Goal: Task Accomplishment & Management: Complete application form

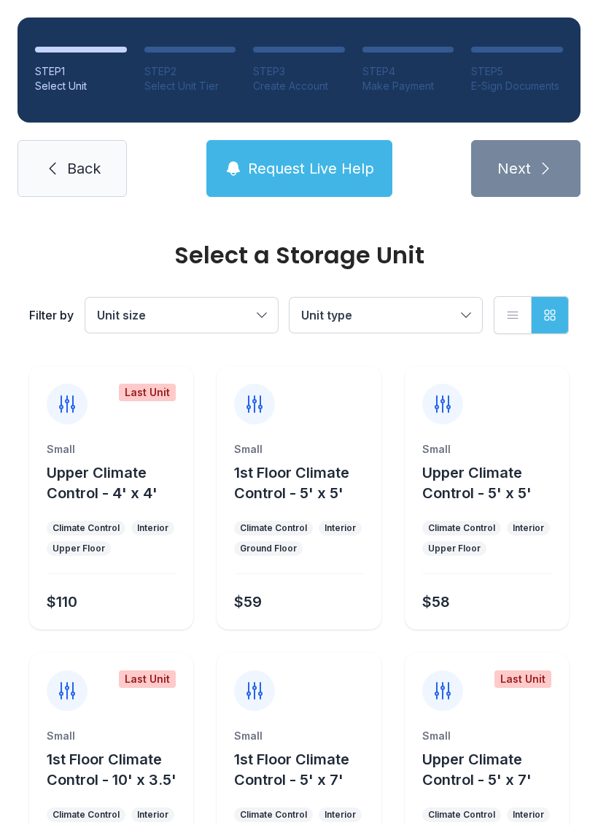
click at [342, 170] on span "Request Live Help" at bounding box center [311, 168] width 126 height 20
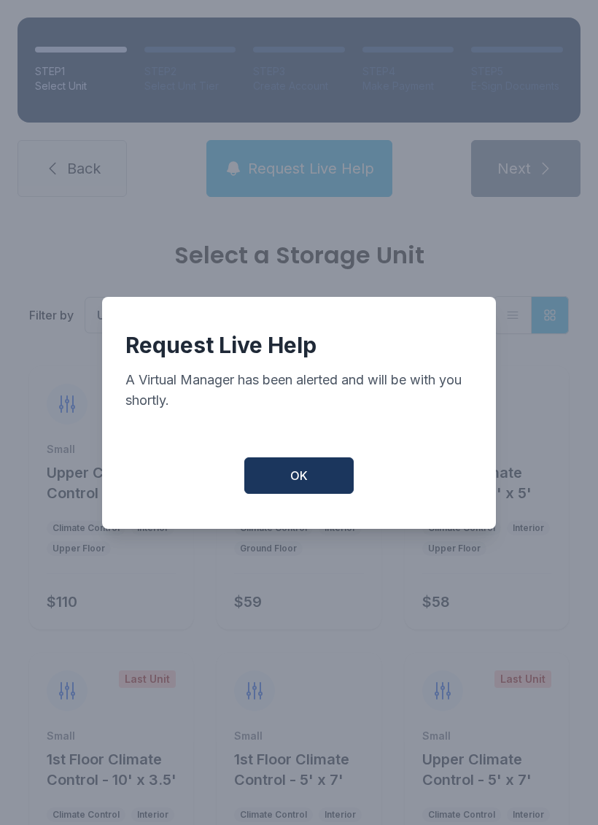
click at [321, 483] on button "OK" at bounding box center [298, 476] width 109 height 36
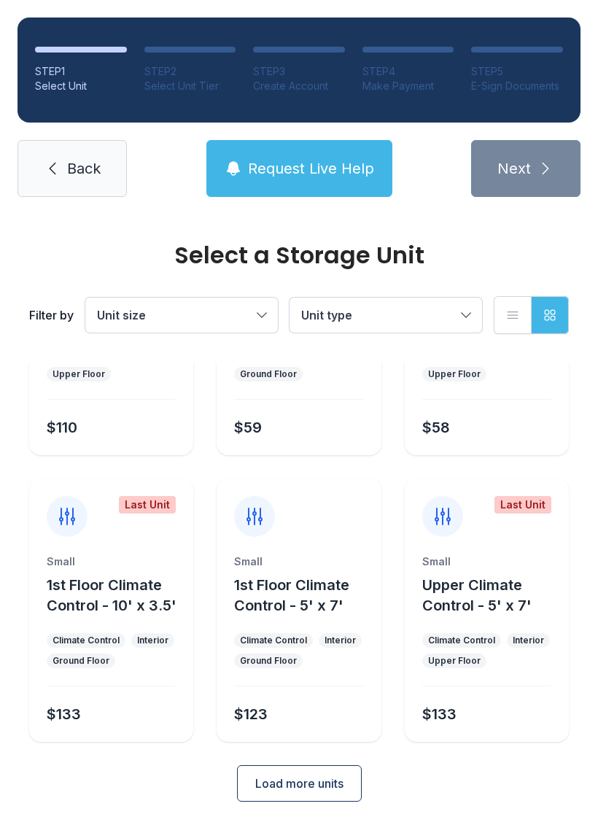
scroll to position [174, 0]
click at [219, 309] on span "Unit size" at bounding box center [174, 316] width 155 height 18
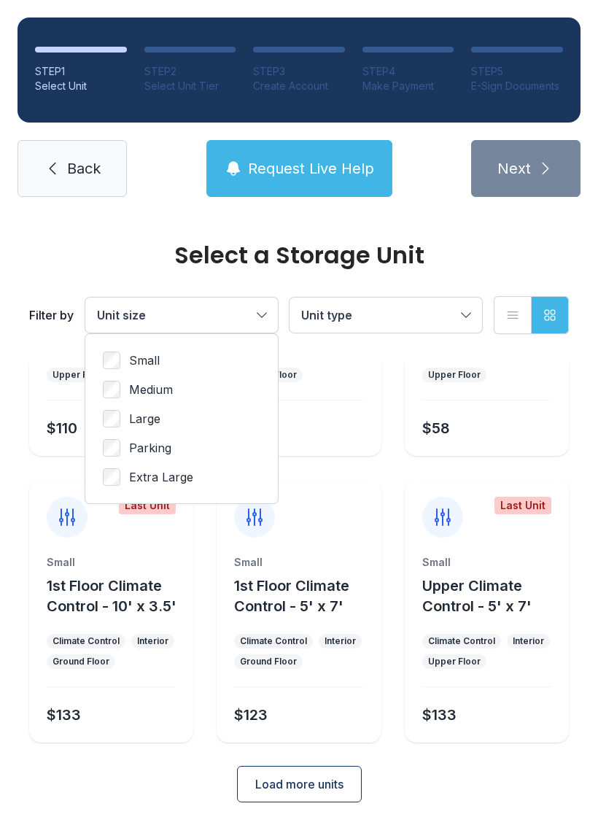
scroll to position [0, 0]
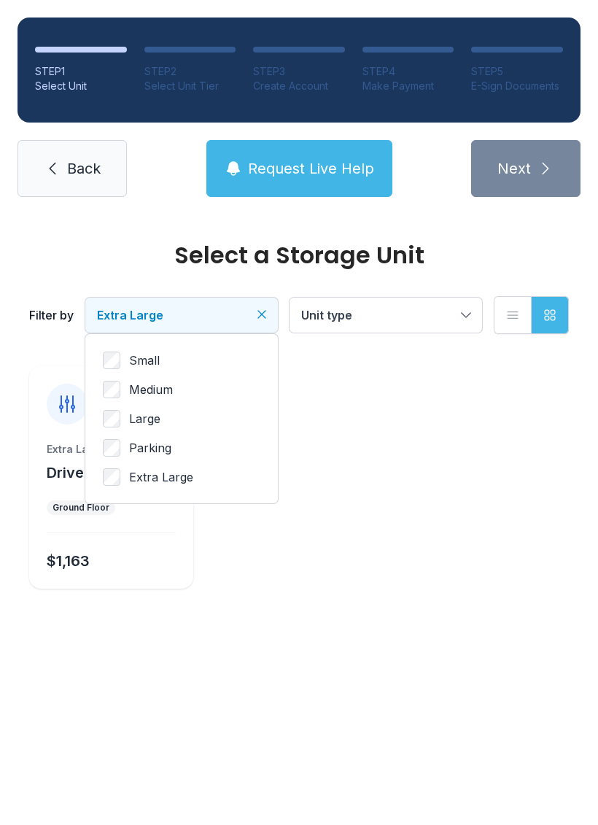
click at [396, 324] on button "Unit type" at bounding box center [386, 315] width 193 height 35
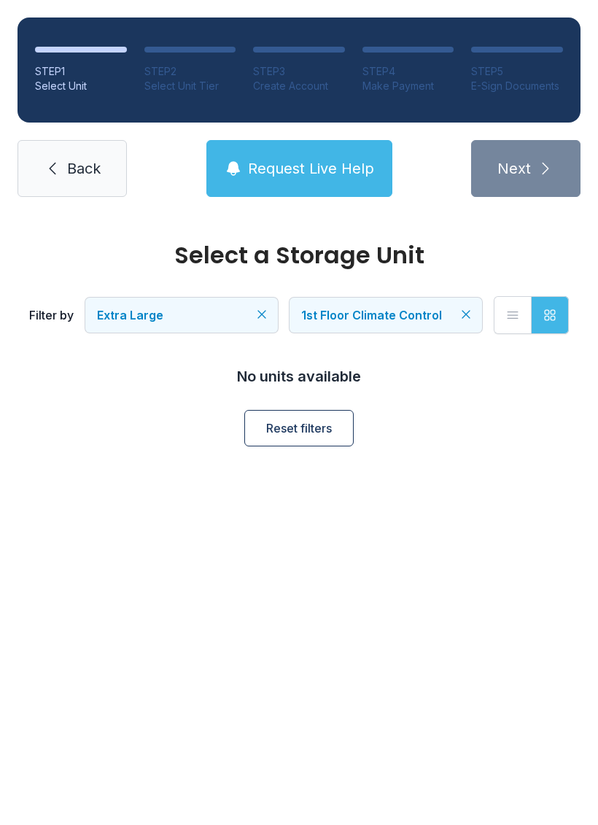
click at [214, 306] on button "Extra Large" at bounding box center [181, 315] width 193 height 35
click at [149, 412] on span "Large" at bounding box center [144, 419] width 31 height 18
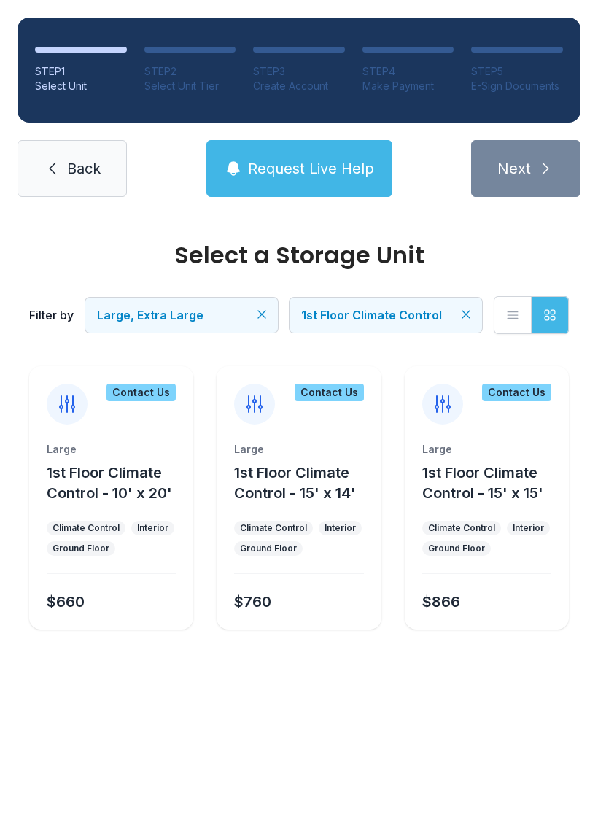
click at [312, 598] on div "$760" at bounding box center [295, 599] width 135 height 26
click at [277, 589] on div "$760" at bounding box center [295, 599] width 135 height 26
click at [263, 398] on icon at bounding box center [254, 404] width 23 height 23
click at [346, 386] on div "Contact Us" at bounding box center [329, 393] width 69 height 18
click at [336, 389] on div "Contact Us" at bounding box center [329, 393] width 69 height 18
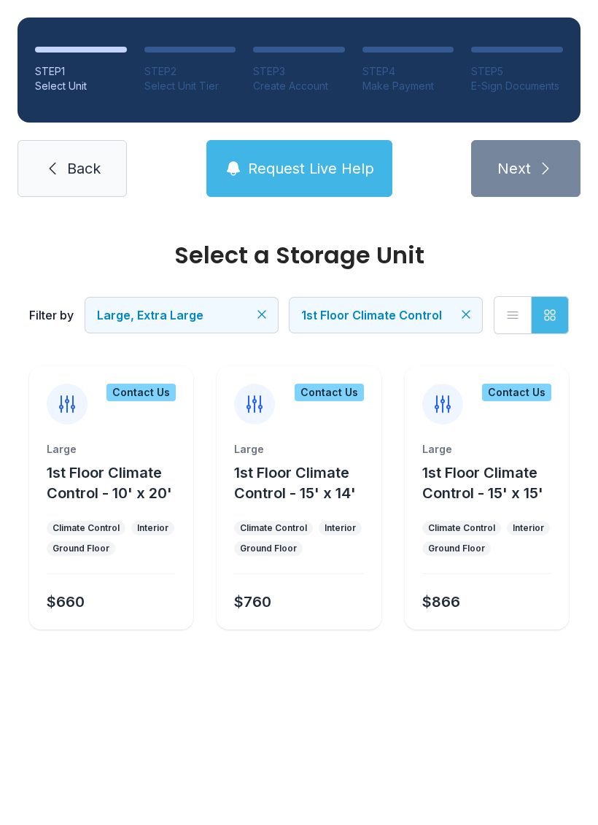
click at [257, 401] on icon at bounding box center [254, 404] width 15 height 16
click at [291, 601] on div "$760" at bounding box center [295, 599] width 135 height 26
click at [331, 516] on div "Large 1st Floor Climate Control - 15' x 14' Climate Control Interior Ground Flo…" at bounding box center [299, 536] width 164 height 188
click at [317, 161] on span "Request Live Help" at bounding box center [311, 168] width 126 height 20
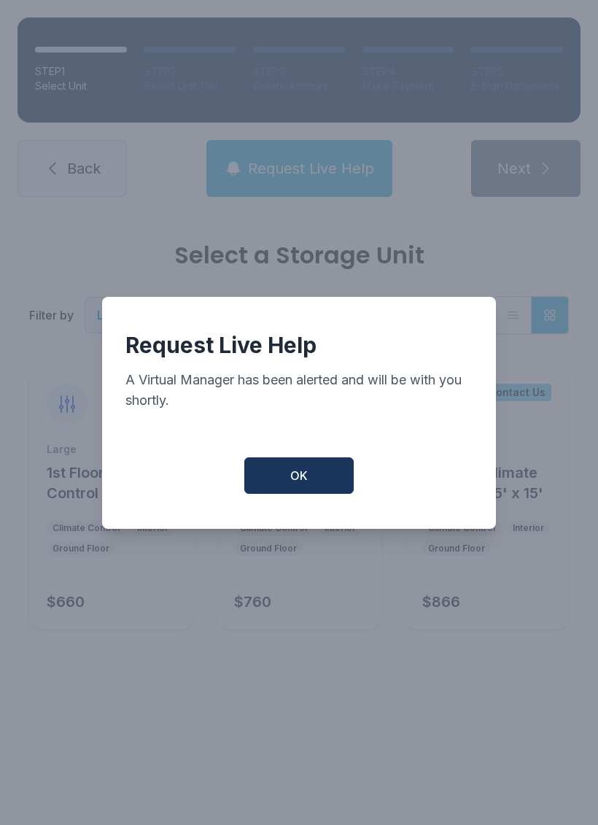
click at [322, 490] on button "OK" at bounding box center [298, 476] width 109 height 36
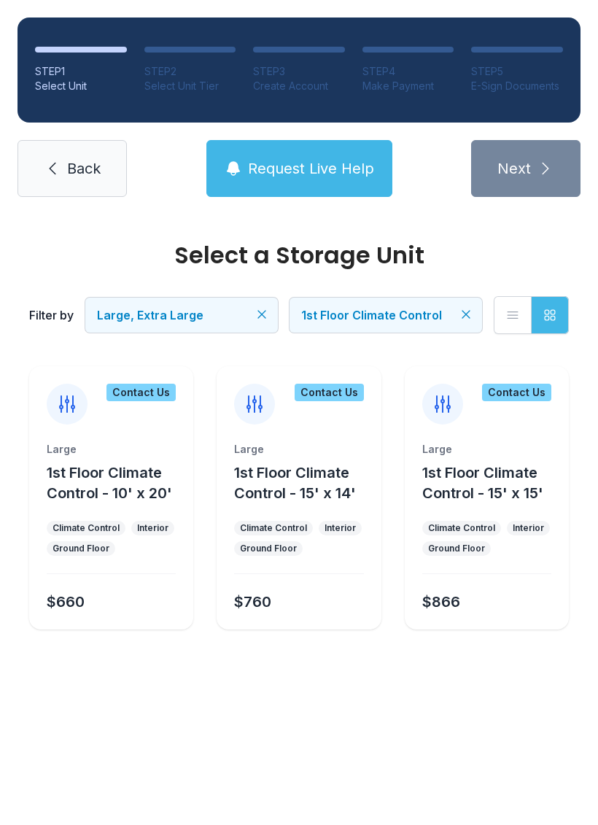
click at [206, 311] on span "Large, Extra Large" at bounding box center [174, 316] width 155 height 18
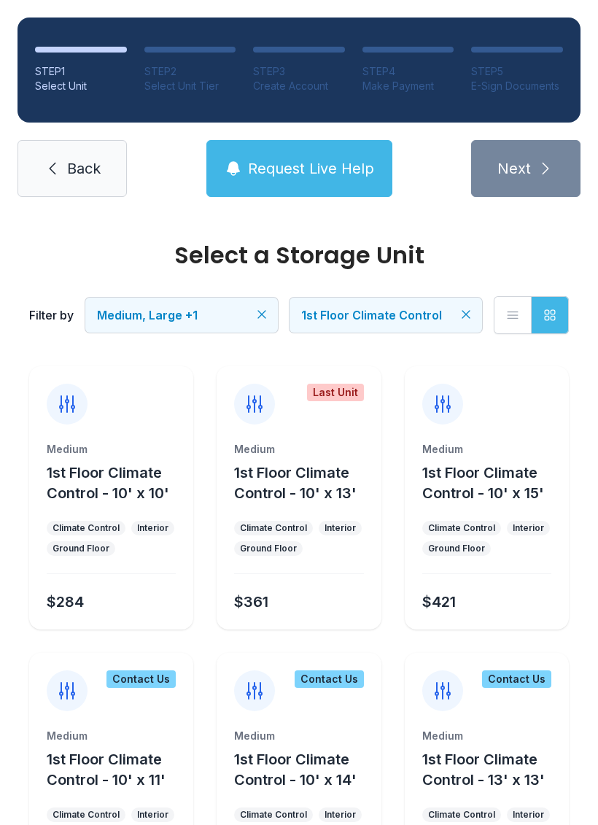
click at [504, 486] on span "1st Floor Climate Control - 10' x 15'" at bounding box center [484, 483] width 122 height 38
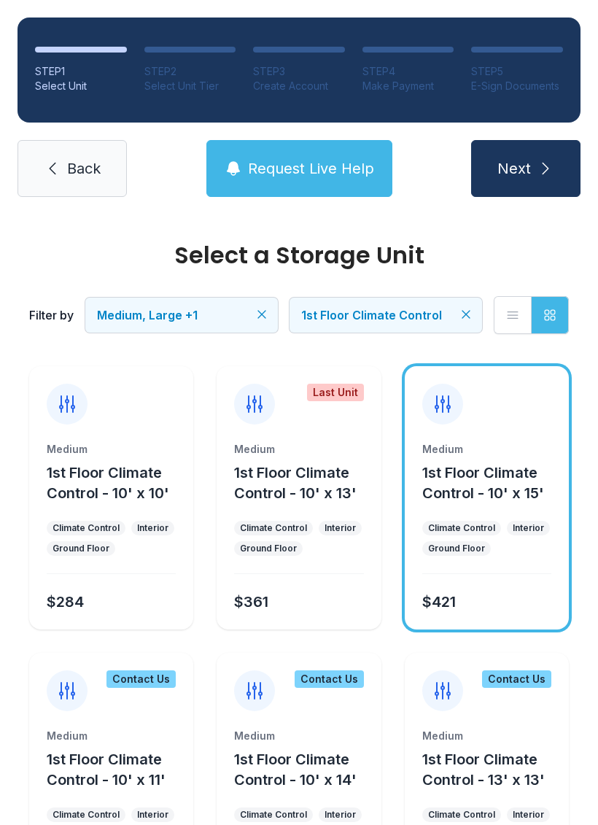
click at [537, 170] on icon "submit" at bounding box center [546, 169] width 18 height 18
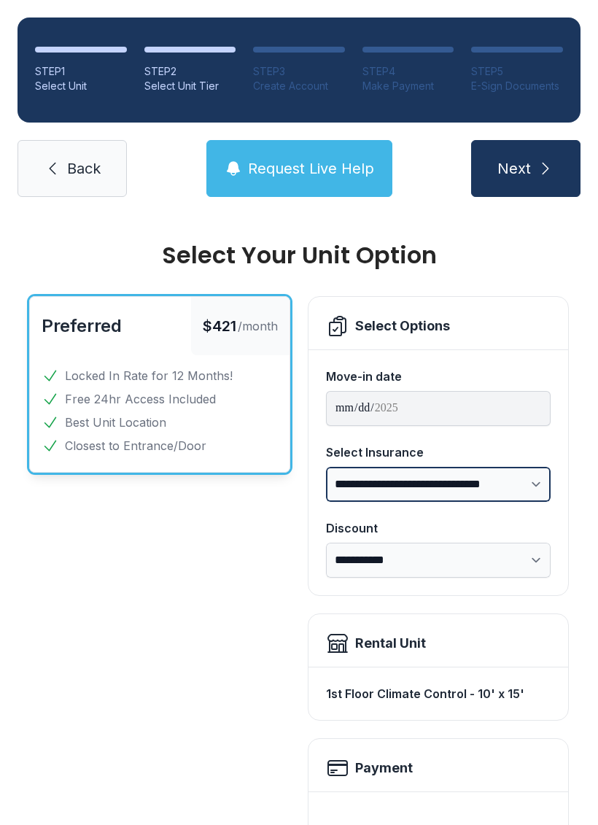
click at [523, 486] on select "**********" at bounding box center [438, 484] width 225 height 35
click at [188, 674] on div "Preferred $421 /month Locked In Rate for 12 Months! Free 24hr Access Included B…" at bounding box center [159, 783] width 261 height 974
click at [77, 159] on span "Back" at bounding box center [84, 168] width 34 height 20
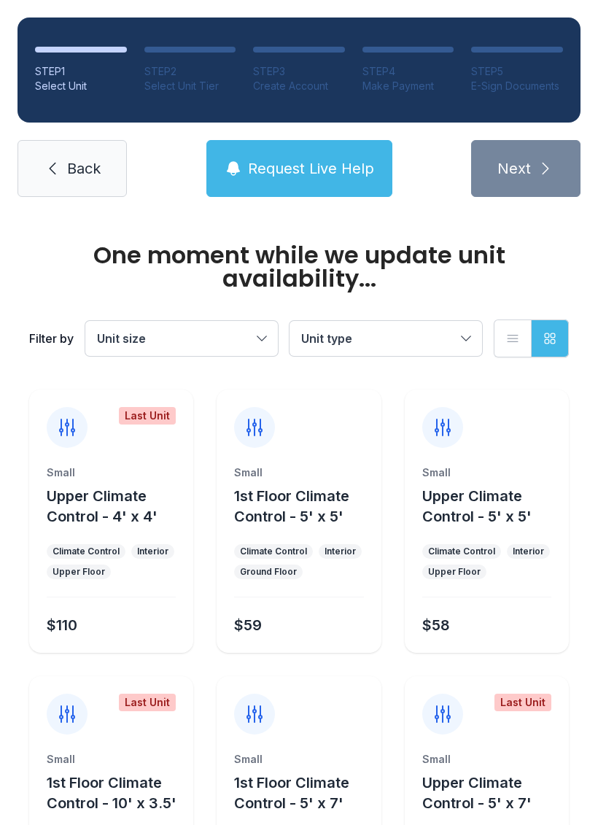
click at [75, 150] on link "Back" at bounding box center [72, 168] width 109 height 57
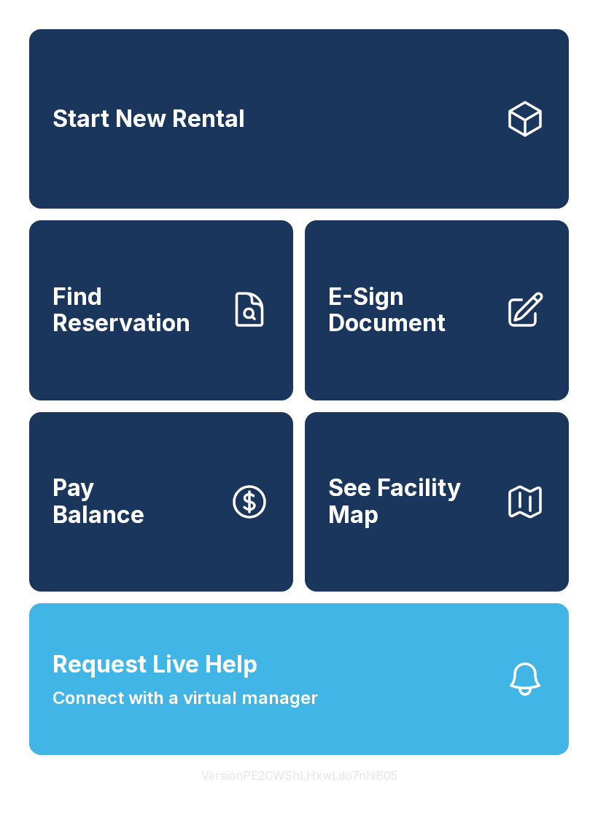
click at [449, 329] on span "E-Sign Document" at bounding box center [410, 310] width 165 height 53
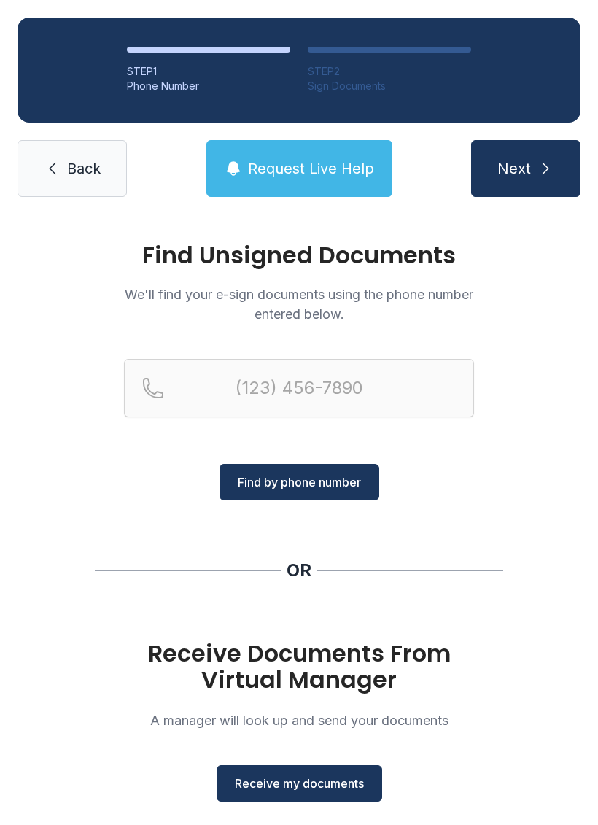
click at [512, 515] on div "Find Unsigned Documents We'll find your e-sign documents using the phone number…" at bounding box center [299, 538] width 598 height 646
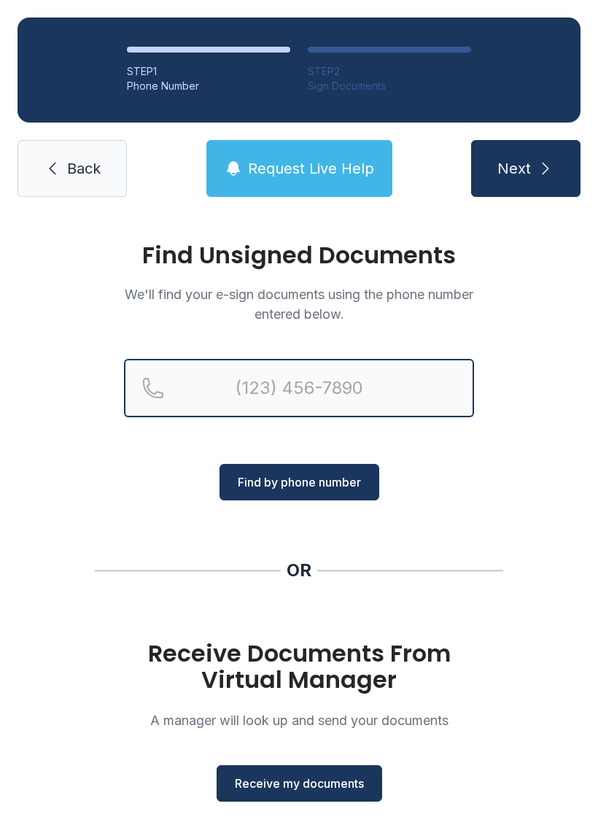
click at [304, 391] on input "Reservation phone number" at bounding box center [299, 388] width 350 height 58
type input "[PHONE_NUMBER]"
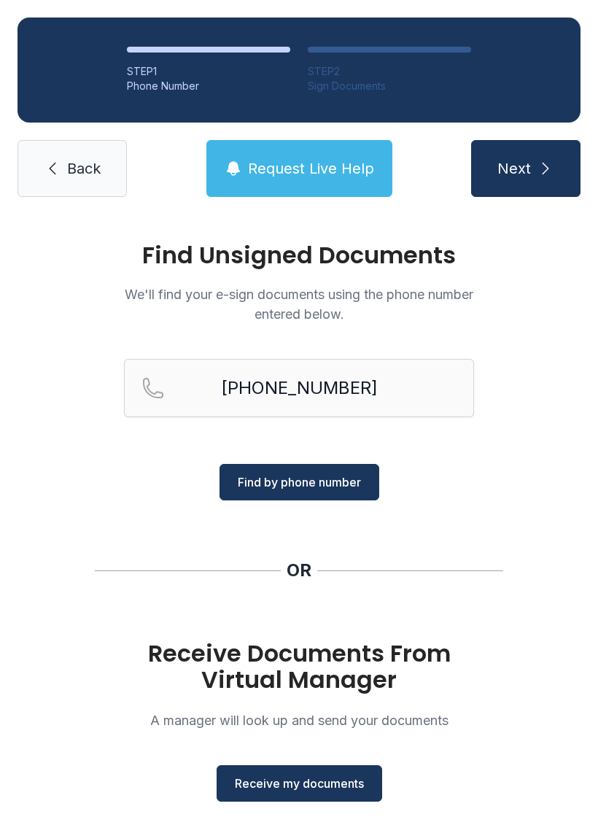
click at [326, 487] on span "Find by phone number" at bounding box center [299, 483] width 123 height 18
click at [323, 482] on span "Find by phone number" at bounding box center [299, 483] width 123 height 18
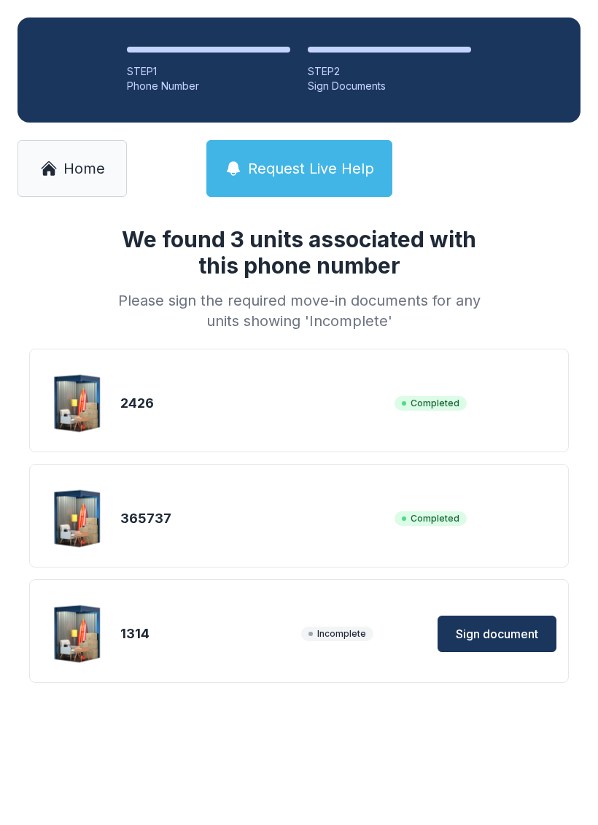
click at [511, 631] on span "Sign document" at bounding box center [497, 634] width 82 height 18
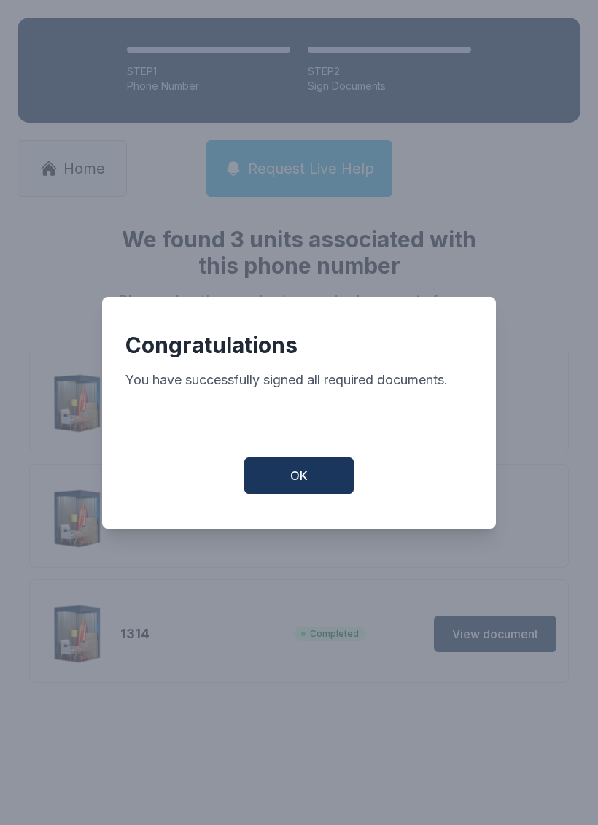
click at [312, 479] on button "OK" at bounding box center [298, 476] width 109 height 36
